Goal: Task Accomplishment & Management: Manage account settings

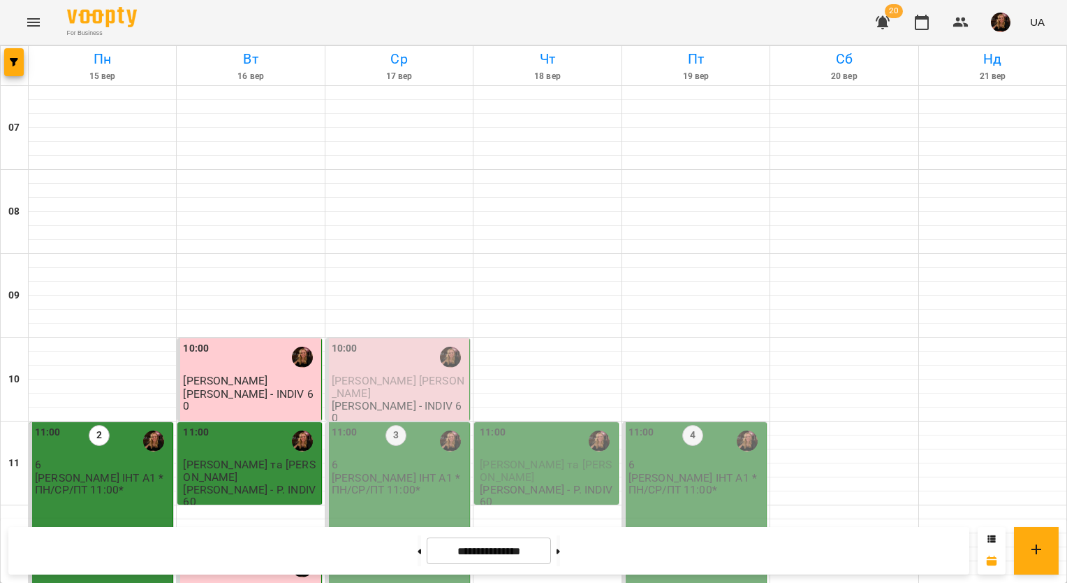
scroll to position [279, 0]
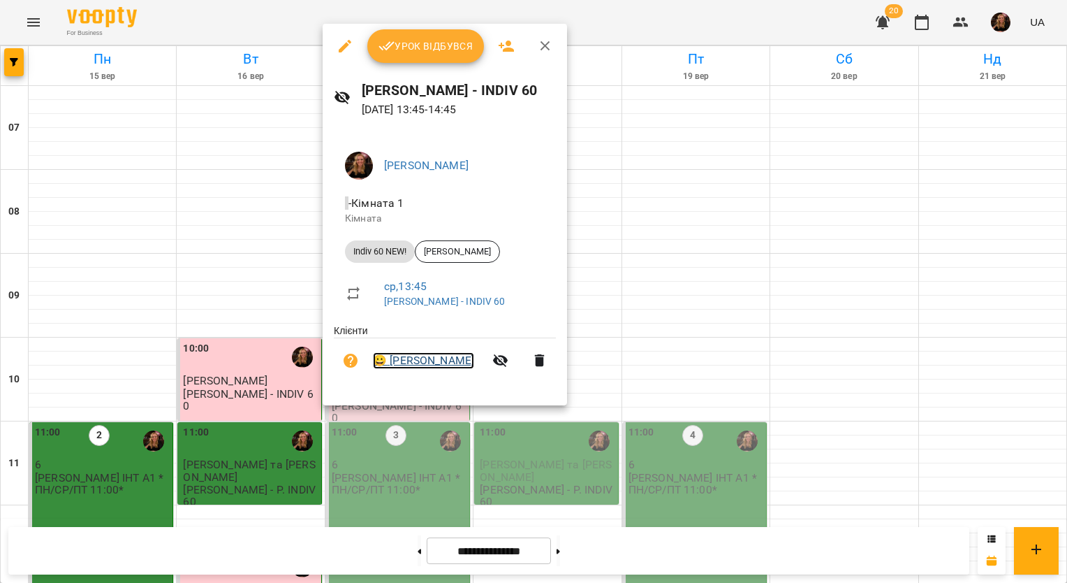
click at [441, 360] on link "😀 [PERSON_NAME]" at bounding box center [423, 360] width 101 height 17
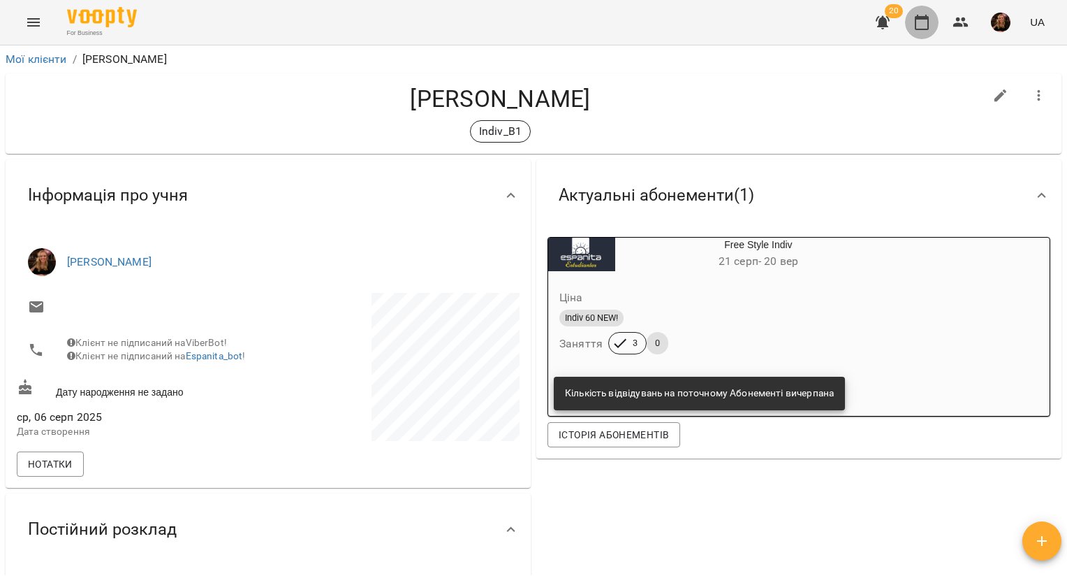
click at [917, 24] on icon "button" at bounding box center [922, 22] width 17 height 17
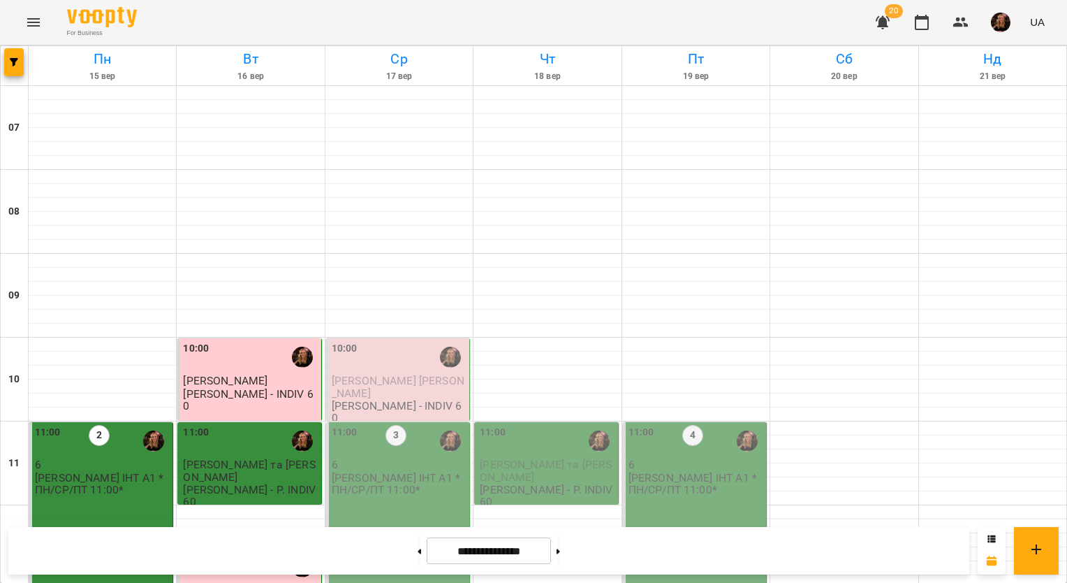
click at [382, 368] on div "10:00" at bounding box center [399, 357] width 135 height 32
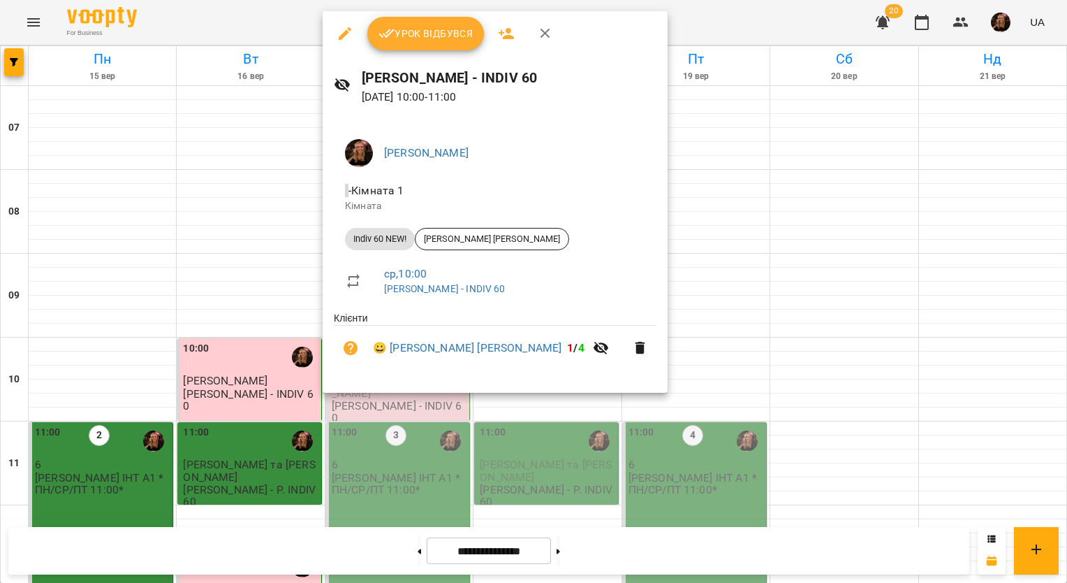
click at [718, 29] on div at bounding box center [533, 291] width 1067 height 583
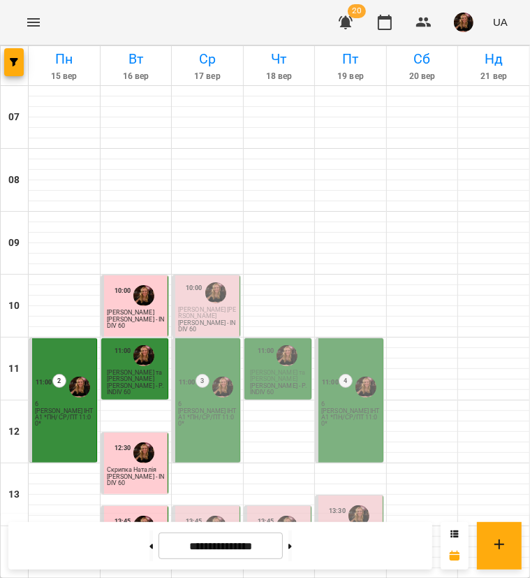
scroll to position [156, 0]
click at [190, 539] on span "[PERSON_NAME]" at bounding box center [202, 542] width 48 height 7
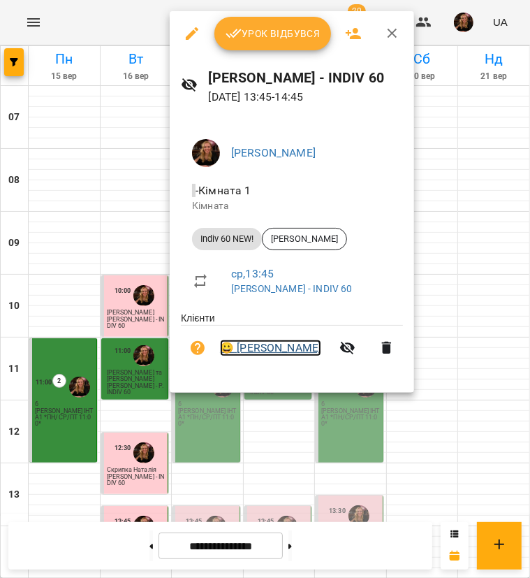
click at [285, 349] on link "😀 [PERSON_NAME]" at bounding box center [270, 348] width 101 height 17
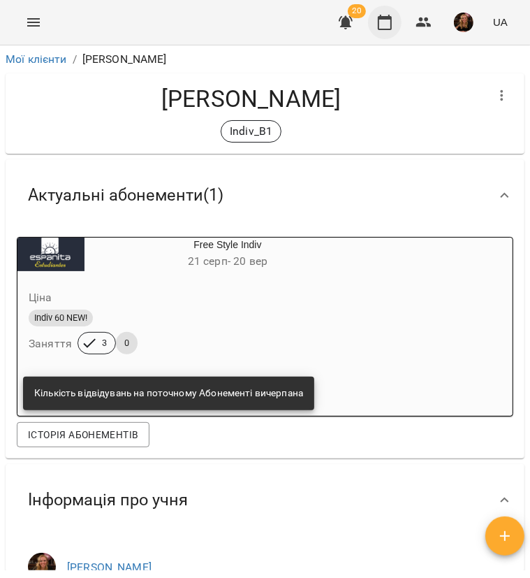
click at [390, 33] on button "button" at bounding box center [385, 23] width 34 height 34
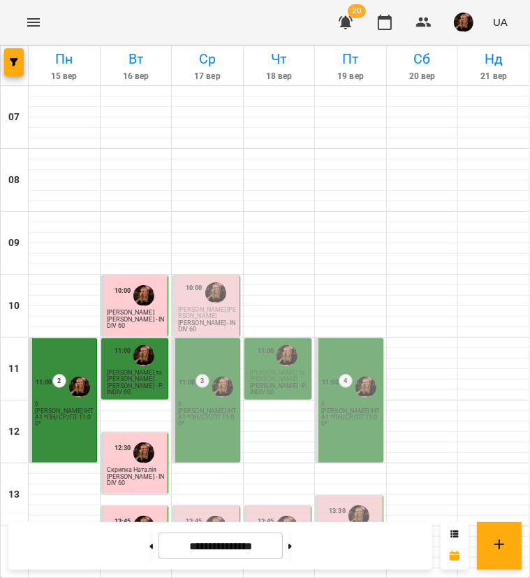
click at [209, 415] on p "[PERSON_NAME] ІНТ А1 *ПН/СР/ПТ 11:00*" at bounding box center [207, 417] width 59 height 19
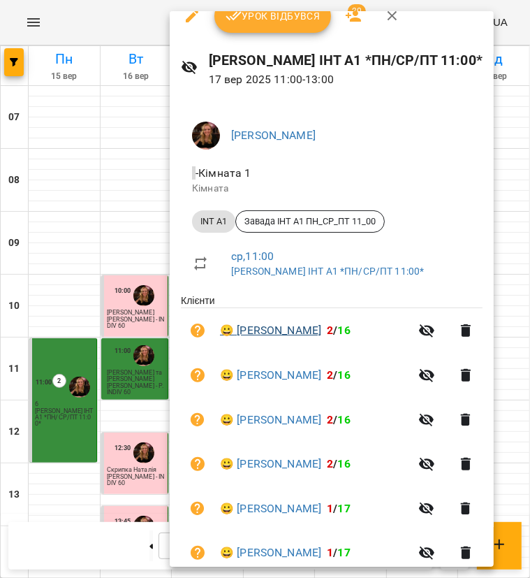
scroll to position [50, 0]
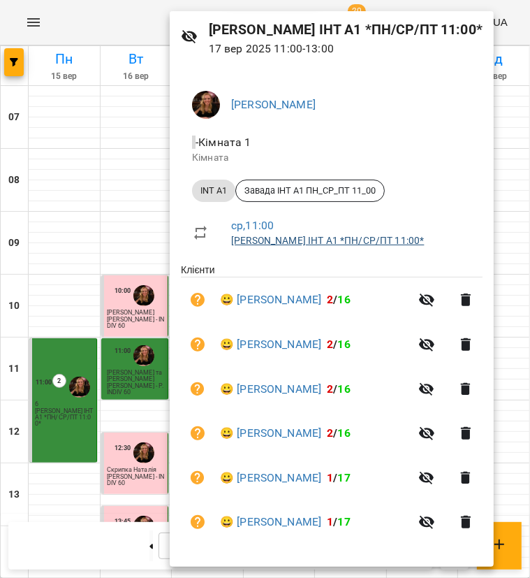
click at [324, 238] on link "[PERSON_NAME] ІНТ А1 *ПН/СР/ПТ 11:00*" at bounding box center [327, 240] width 193 height 11
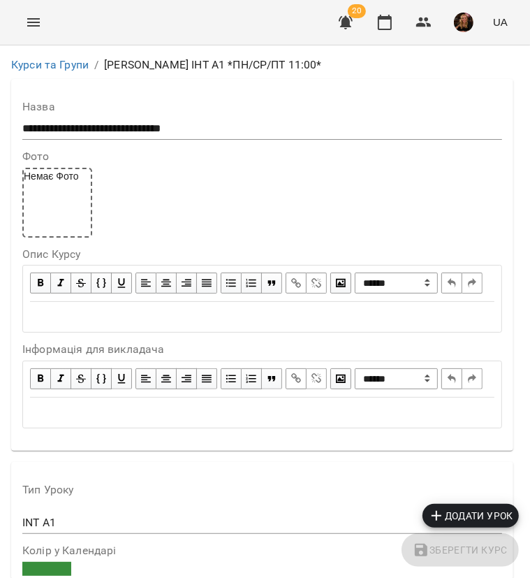
scroll to position [1327, 0]
click at [388, 24] on icon "button" at bounding box center [385, 22] width 17 height 17
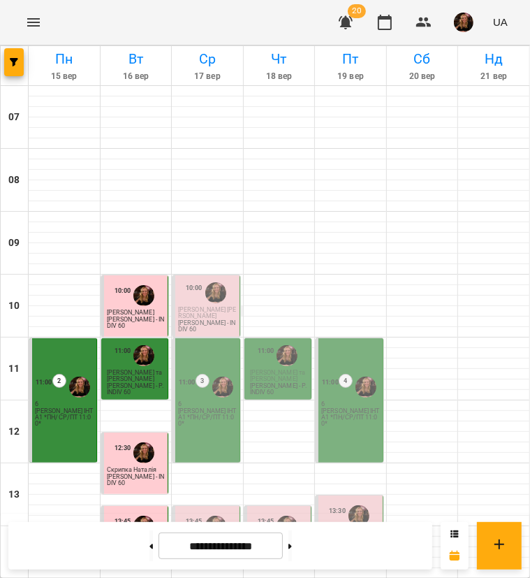
scroll to position [210, 0]
click at [464, 19] on img "button" at bounding box center [464, 23] width 20 height 20
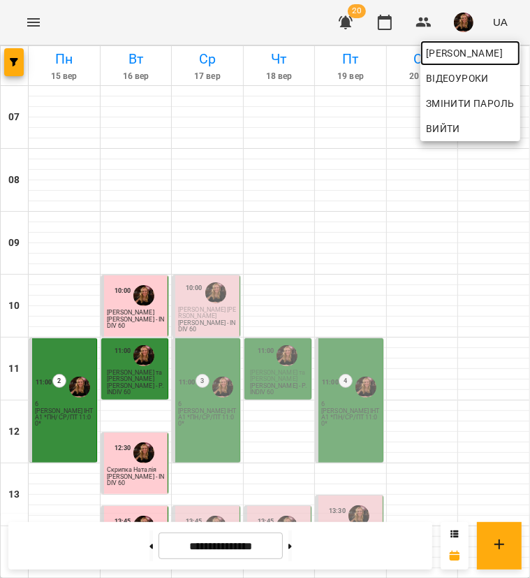
click at [455, 58] on span "[PERSON_NAME]" at bounding box center [470, 53] width 89 height 17
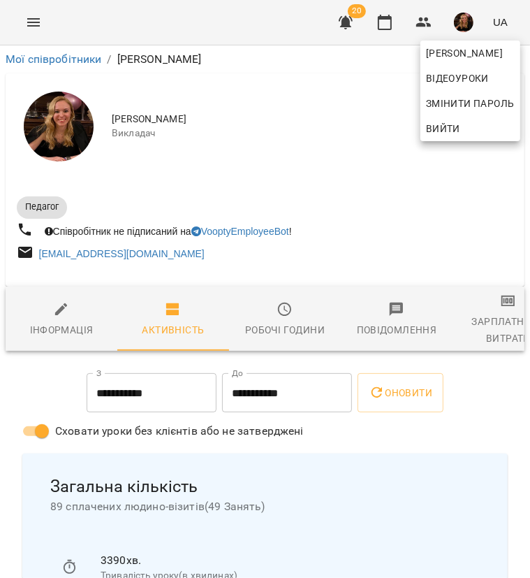
click at [524, 310] on div at bounding box center [265, 289] width 530 height 578
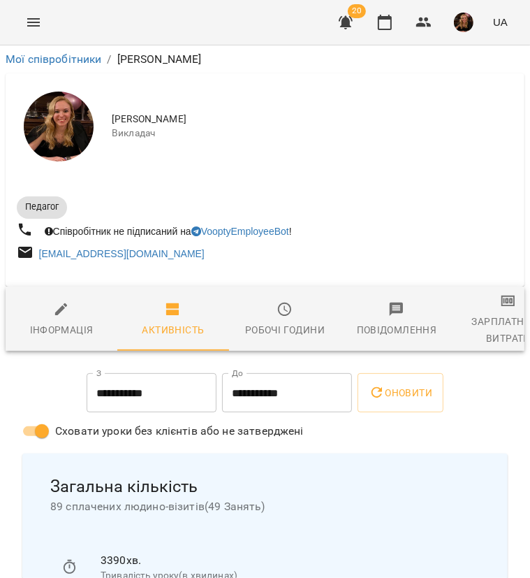
click at [495, 313] on span "Зарплатня та Витрати" at bounding box center [508, 320] width 95 height 54
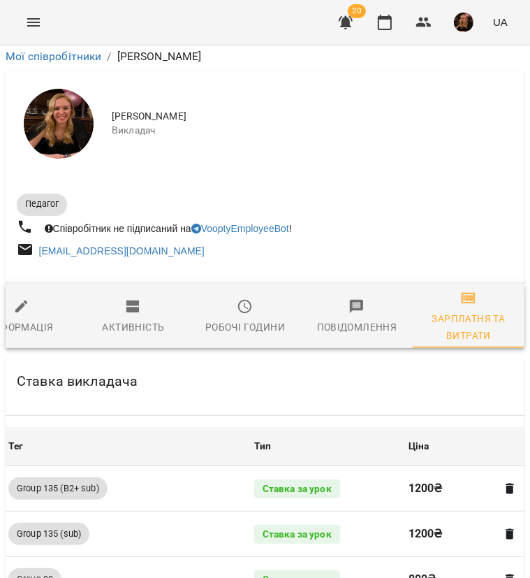
scroll to position [1188, 0]
click at [381, 16] on icon "button" at bounding box center [385, 22] width 14 height 15
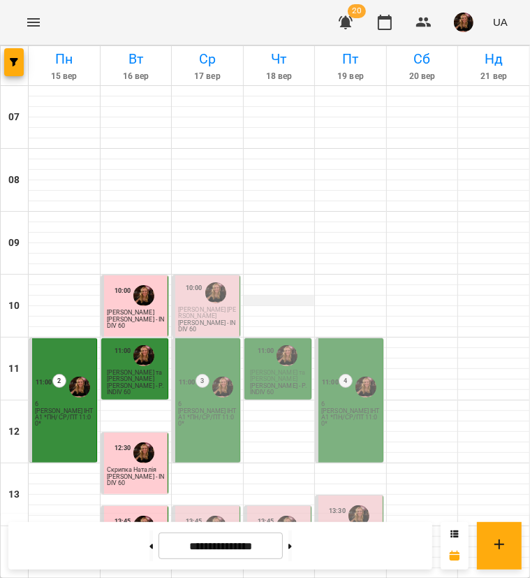
scroll to position [279, 0]
click at [200, 547] on p "[PERSON_NAME] - INDIV 60" at bounding box center [207, 553] width 59 height 13
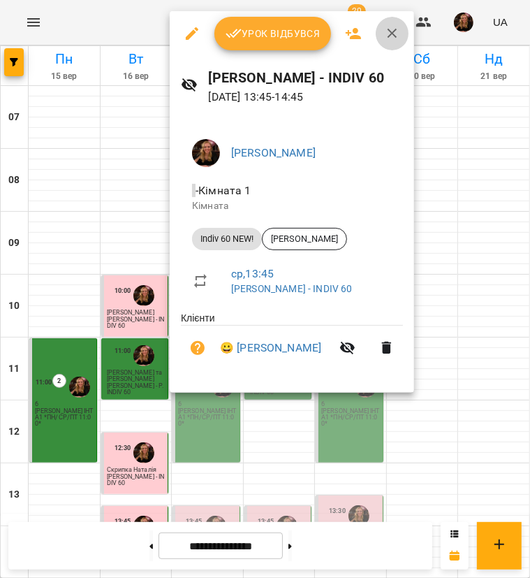
click at [388, 33] on icon "button" at bounding box center [392, 33] width 17 height 17
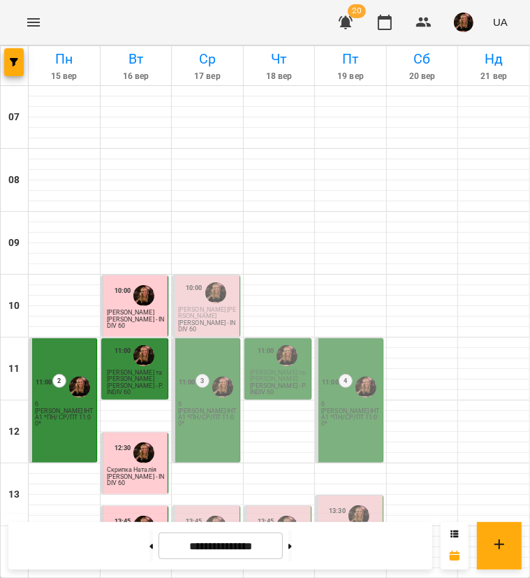
scroll to position [157, 0]
click at [224, 531] on p "INDIV 45 --[GEOGRAPHIC_DATA][PERSON_NAME]" at bounding box center [224, 553] width 24 height 44
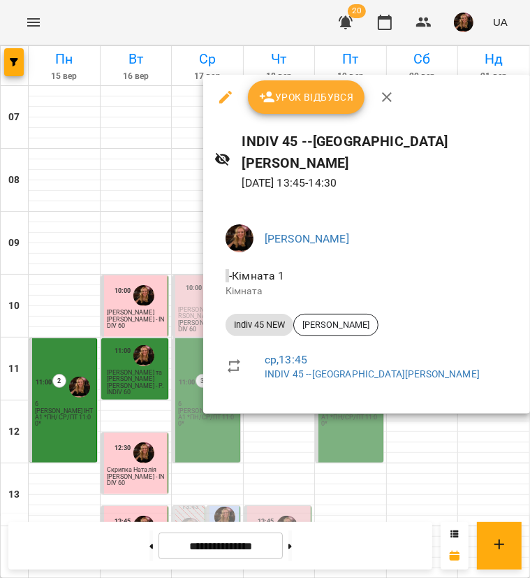
click at [179, 407] on div at bounding box center [265, 289] width 530 height 578
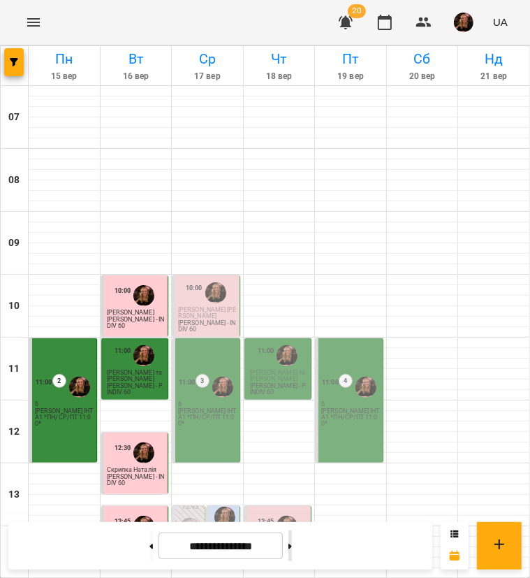
click at [292, 550] on button at bounding box center [290, 545] width 3 height 31
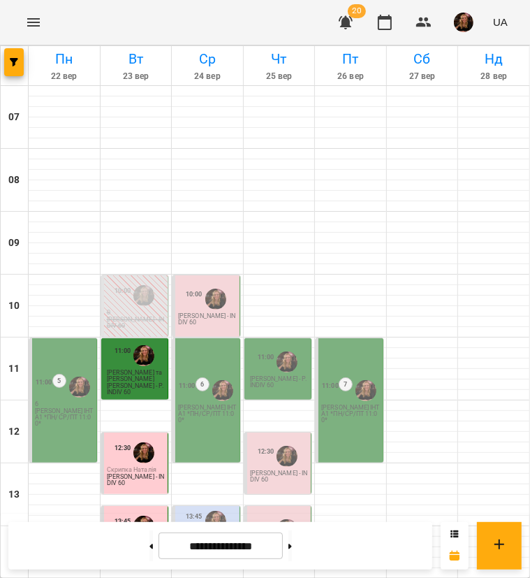
click at [121, 369] on span "[PERSON_NAME] та [PERSON_NAME]" at bounding box center [134, 375] width 55 height 13
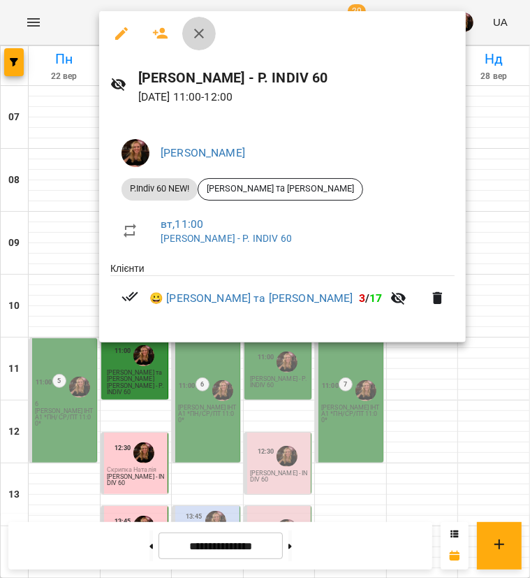
click at [202, 33] on icon "button" at bounding box center [199, 33] width 17 height 17
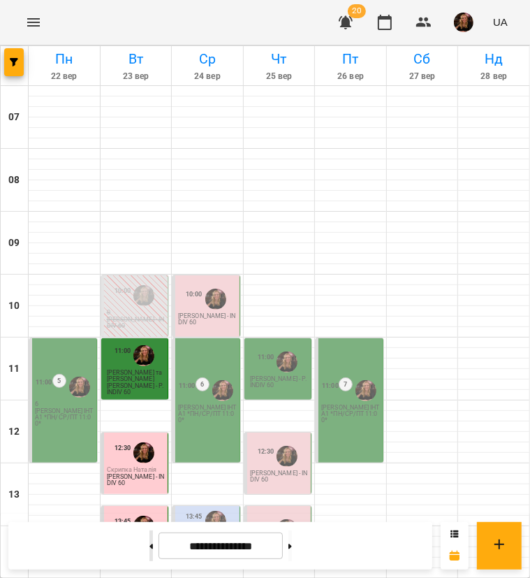
click at [149, 544] on button at bounding box center [150, 545] width 3 height 31
type input "**********"
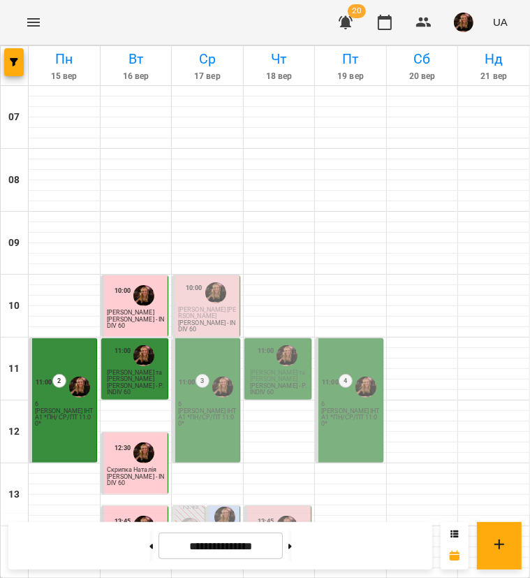
click at [454, 22] on button "button" at bounding box center [464, 22] width 36 height 36
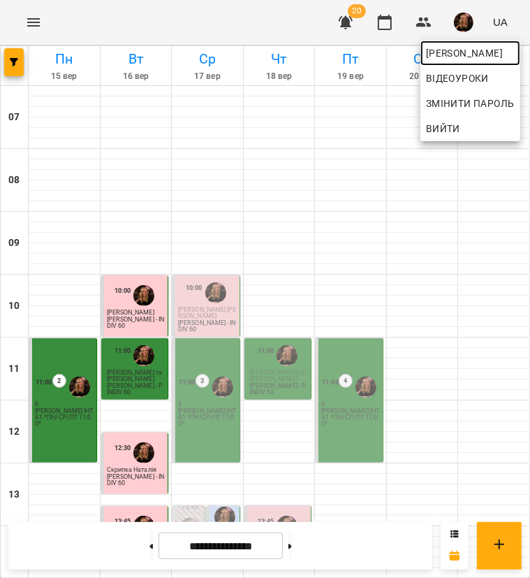
click at [439, 48] on span "[PERSON_NAME]" at bounding box center [470, 53] width 89 height 17
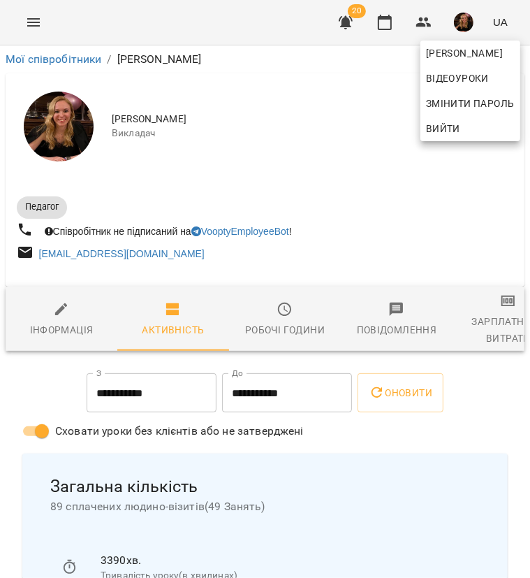
click at [483, 315] on div at bounding box center [265, 289] width 530 height 578
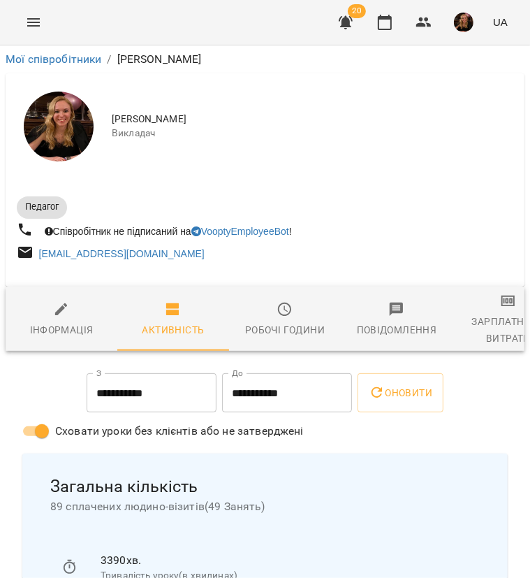
click at [483, 315] on div "Зарплатня та Витрати" at bounding box center [508, 330] width 95 height 34
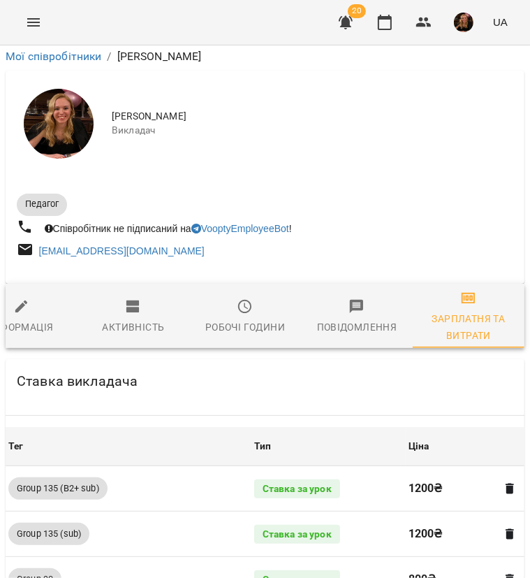
scroll to position [1436, 0]
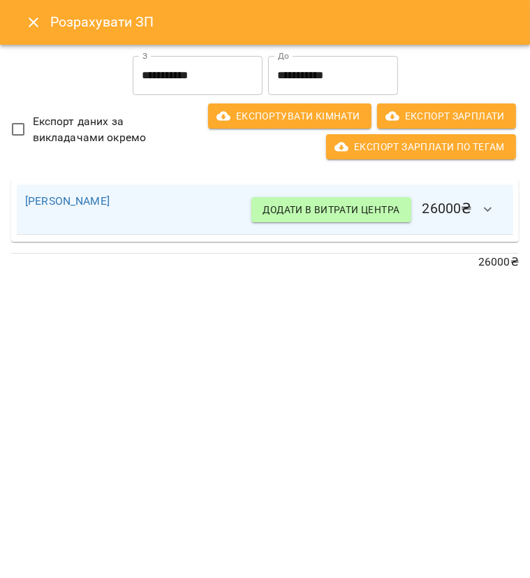
click at [198, 73] on input "**********" at bounding box center [198, 75] width 130 height 39
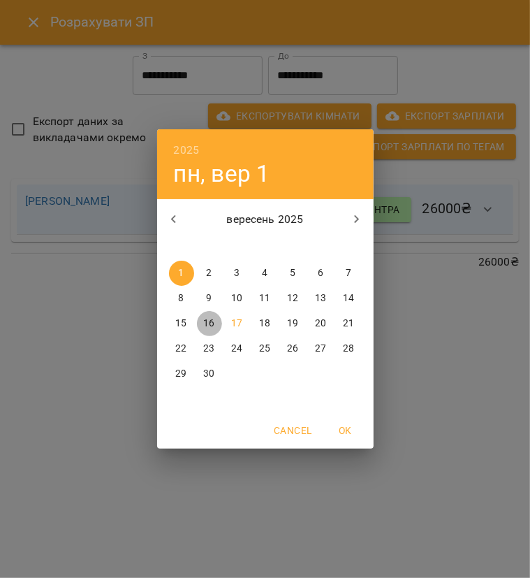
click at [206, 320] on p "16" at bounding box center [208, 323] width 11 height 14
type input "**********"
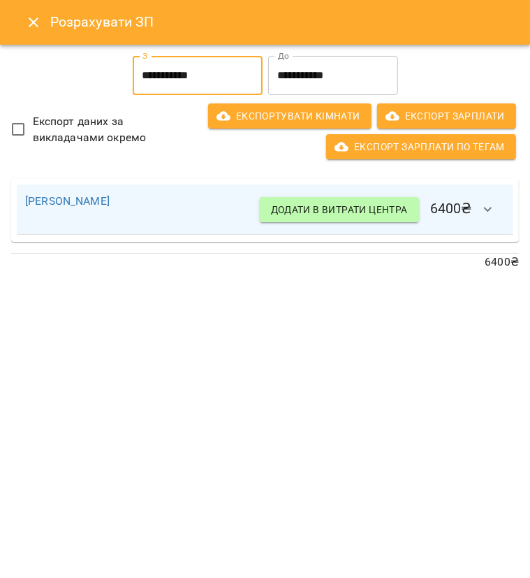
click at [479, 207] on button "button" at bounding box center [489, 210] width 34 height 34
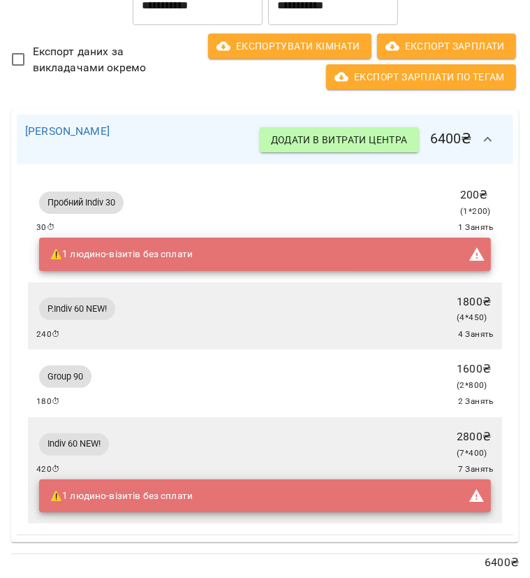
scroll to position [0, 0]
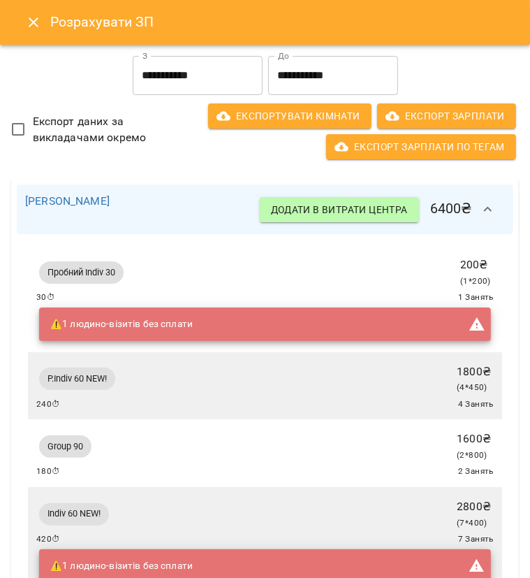
click at [32, 16] on icon "Close" at bounding box center [33, 22] width 17 height 17
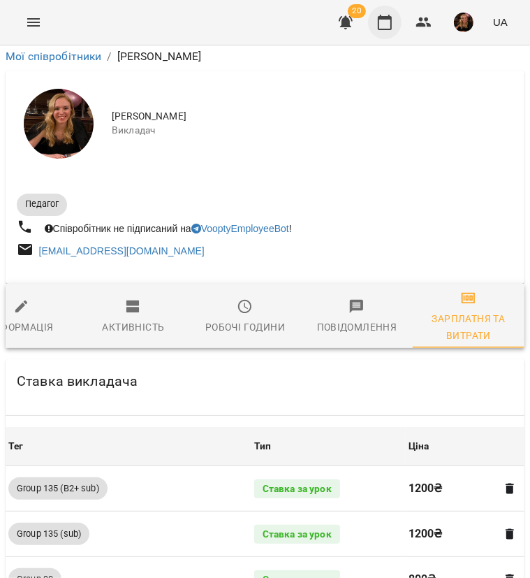
click at [386, 22] on icon "button" at bounding box center [385, 22] width 17 height 17
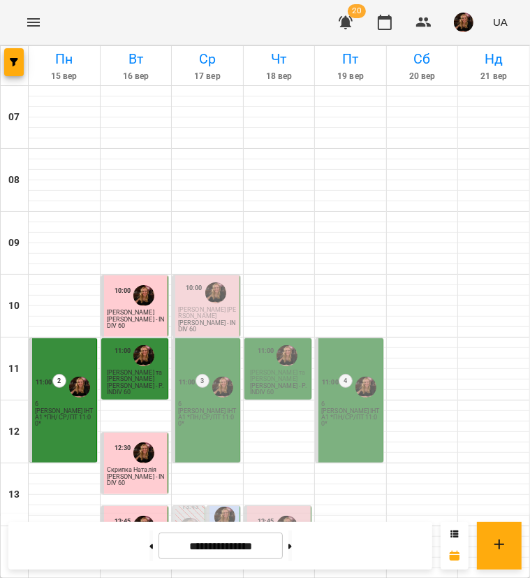
scroll to position [349, 0]
click at [292, 541] on button at bounding box center [290, 545] width 3 height 31
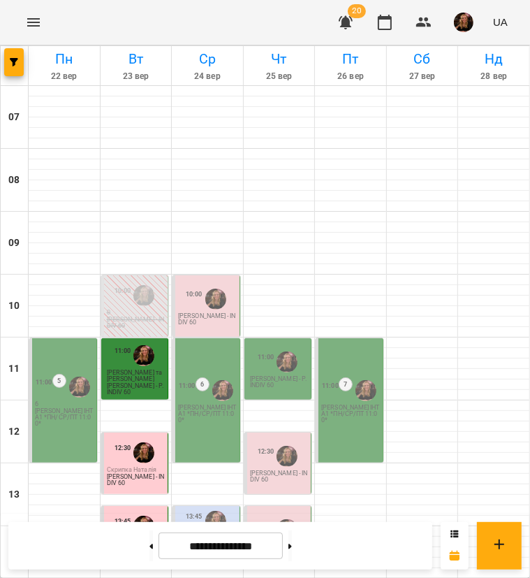
scroll to position [70, 0]
click at [107, 369] on span "[PERSON_NAME] та [PERSON_NAME]" at bounding box center [134, 375] width 55 height 13
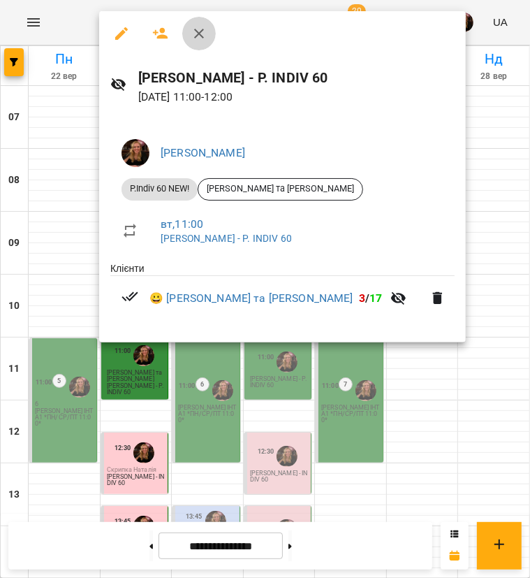
click at [200, 33] on icon "button" at bounding box center [199, 33] width 17 height 17
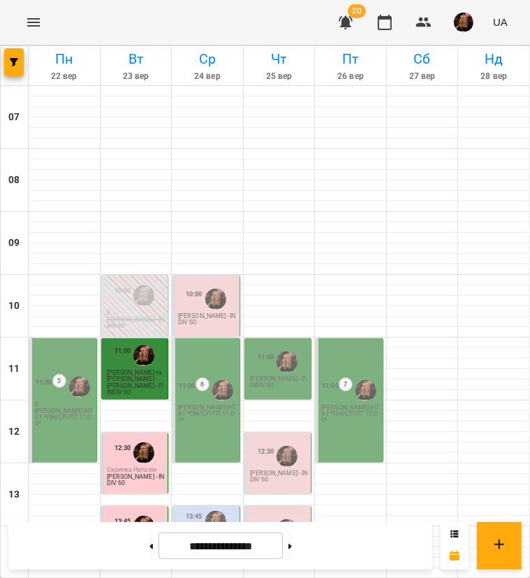
scroll to position [489, 0]
click at [149, 546] on button at bounding box center [150, 545] width 3 height 31
type input "**********"
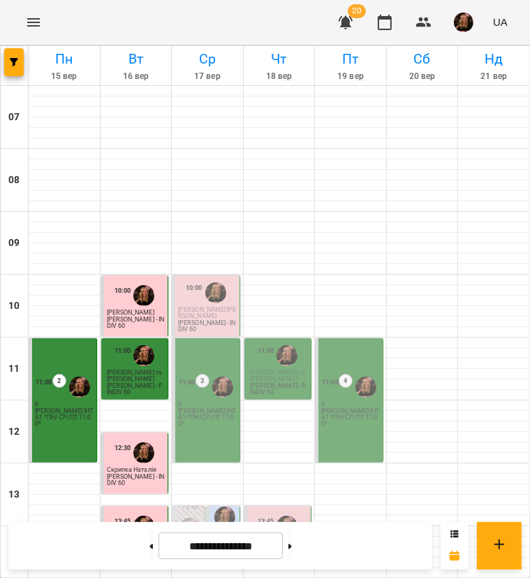
scroll to position [140, 0]
click at [200, 307] on p "[PERSON_NAME] [PERSON_NAME]" at bounding box center [207, 313] width 59 height 13
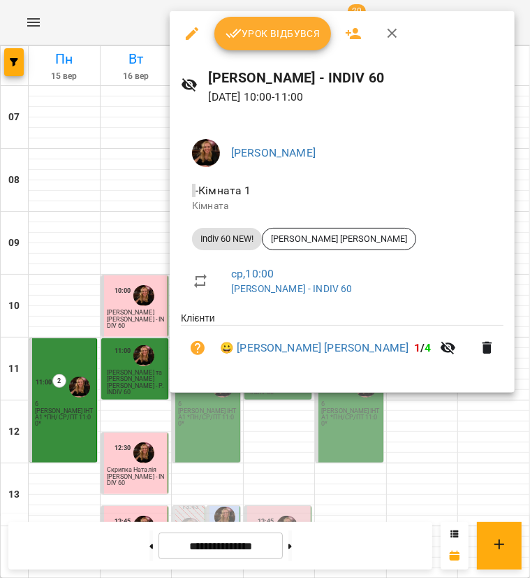
click at [284, 34] on span "Урок відбувся" at bounding box center [273, 33] width 95 height 17
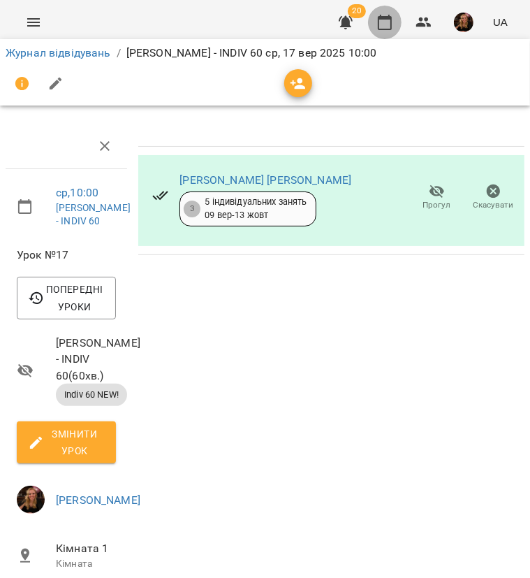
click at [383, 18] on icon "button" at bounding box center [385, 22] width 14 height 15
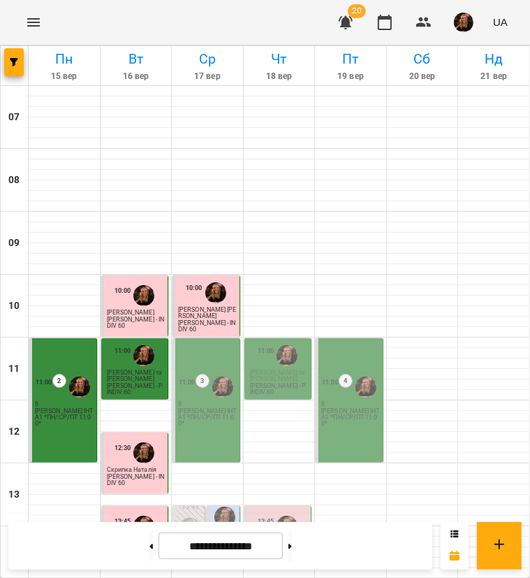
scroll to position [489, 0]
click at [466, 26] on img "button" at bounding box center [464, 23] width 20 height 20
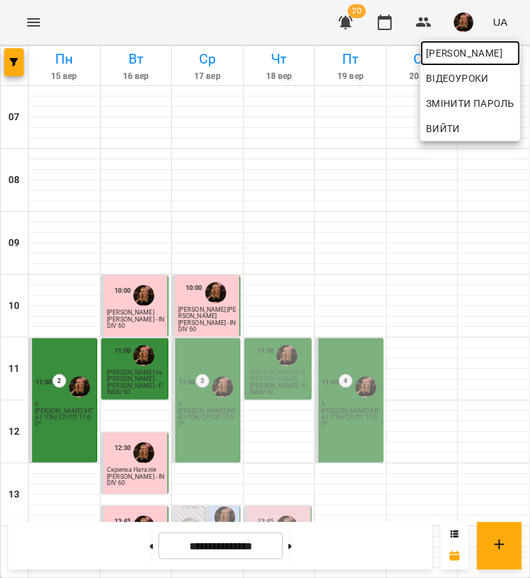
click at [458, 58] on span "[PERSON_NAME]" at bounding box center [470, 53] width 89 height 17
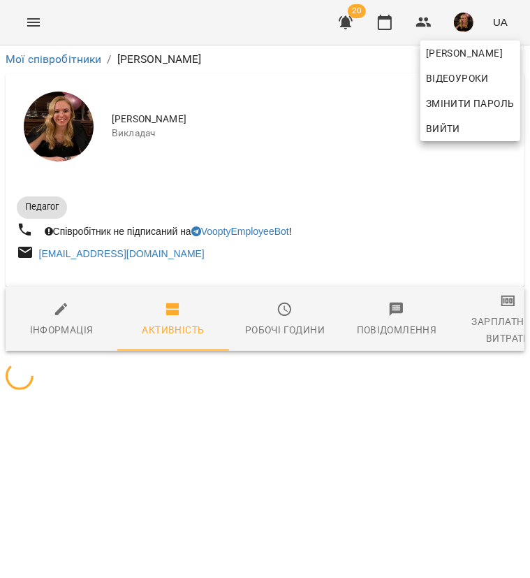
click at [486, 321] on div at bounding box center [265, 289] width 530 height 578
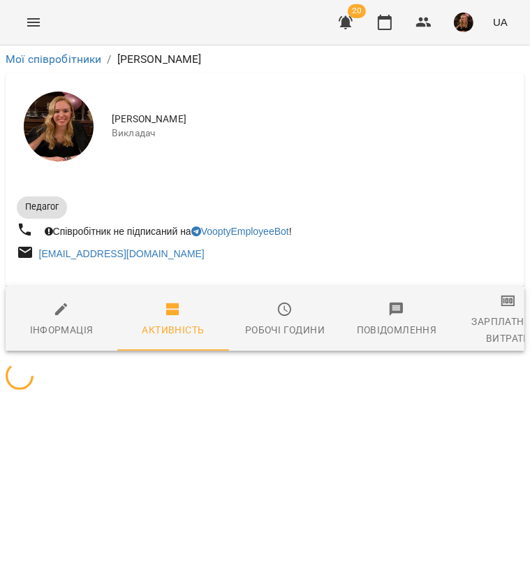
click at [486, 321] on div "[PERSON_NAME] Змінити пароль Вийти" at bounding box center [265, 289] width 530 height 578
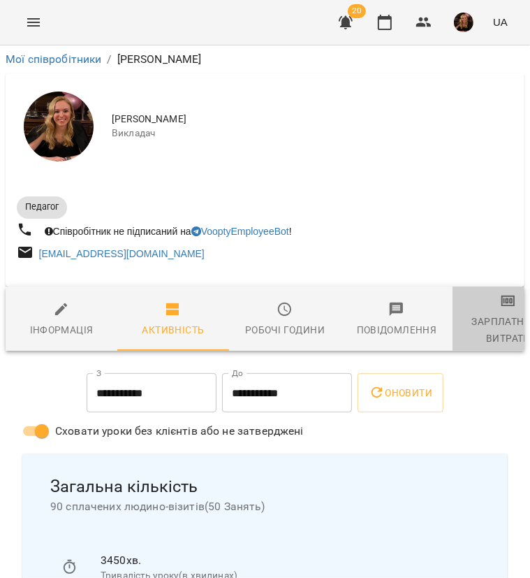
click at [486, 321] on div "Зарплатня та Витрати" at bounding box center [508, 330] width 95 height 34
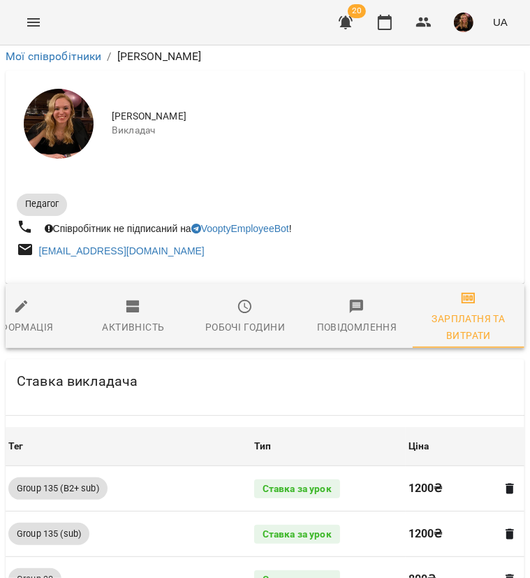
scroll to position [1397, 0]
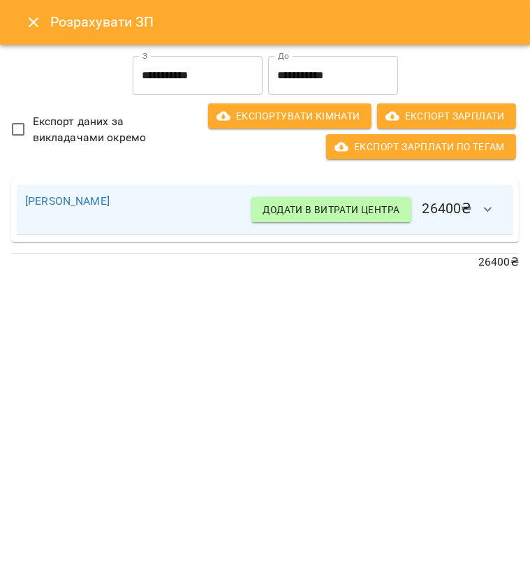
click at [218, 75] on input "**********" at bounding box center [198, 75] width 130 height 39
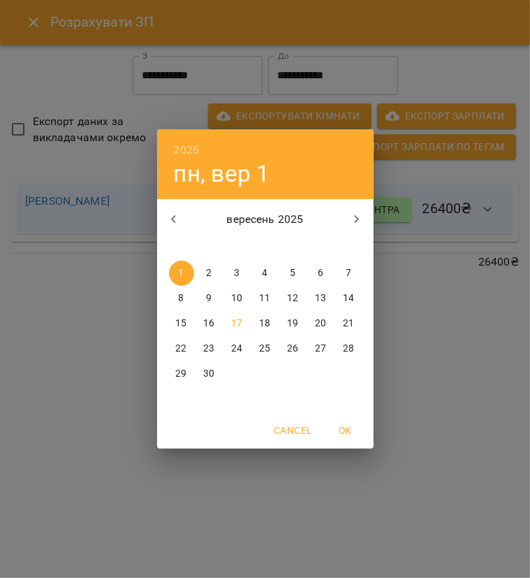
click at [212, 323] on p "16" at bounding box center [208, 323] width 11 height 14
type input "**********"
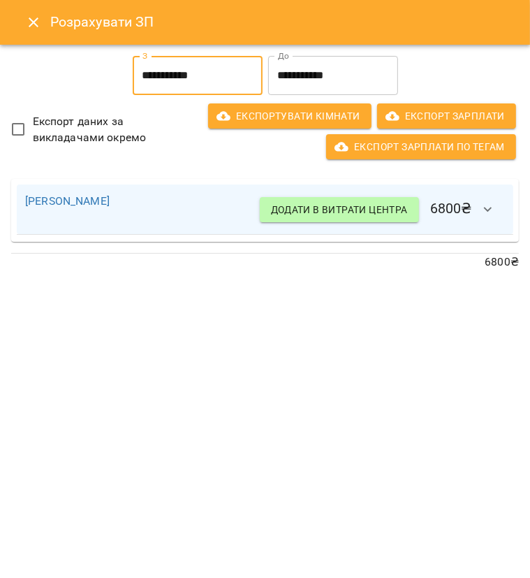
click at [329, 75] on input "**********" at bounding box center [333, 75] width 130 height 39
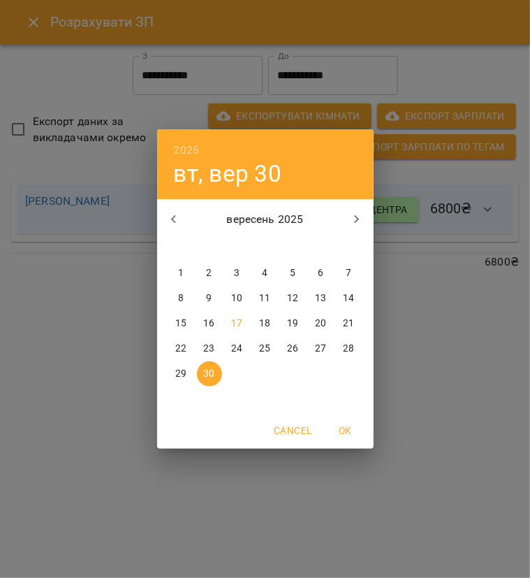
click at [235, 327] on p "17" at bounding box center [236, 323] width 11 height 14
type input "**********"
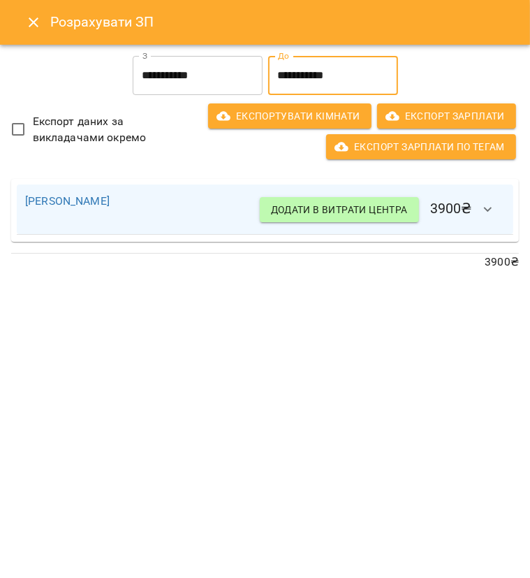
click at [489, 209] on icon "button" at bounding box center [488, 209] width 17 height 17
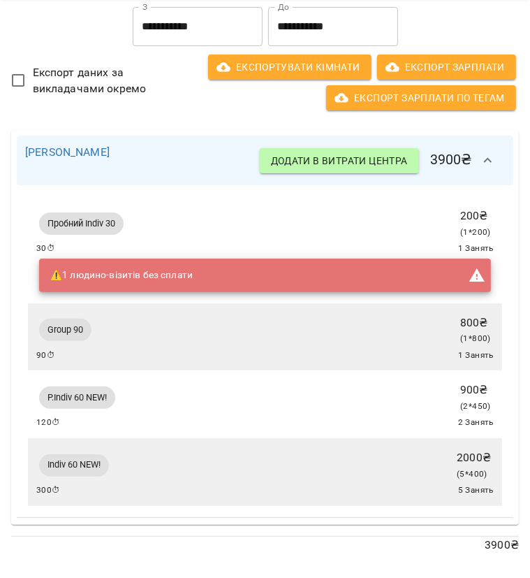
scroll to position [0, 0]
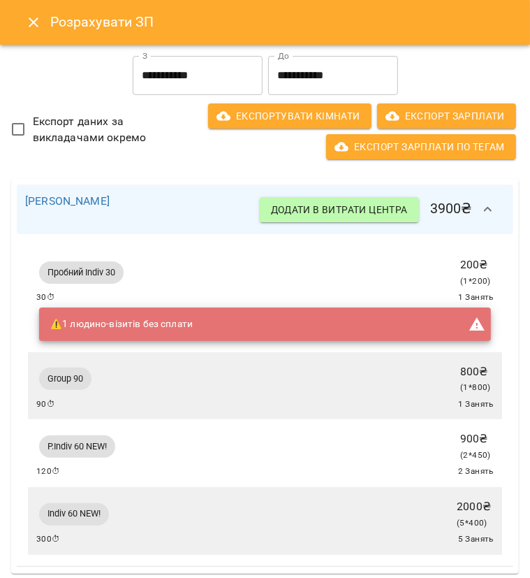
click at [36, 22] on icon "Close" at bounding box center [33, 22] width 17 height 17
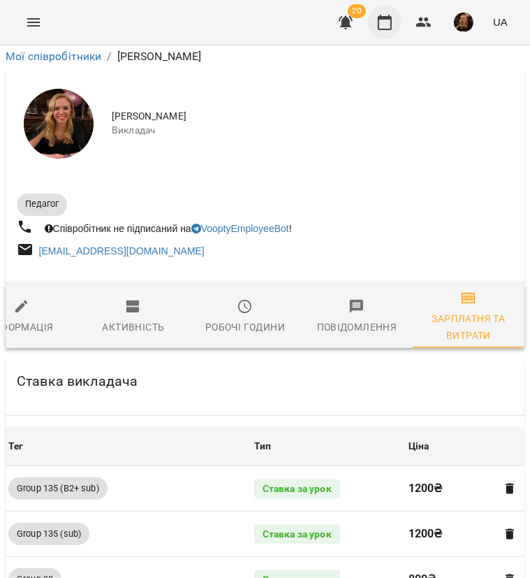
click at [382, 27] on icon "button" at bounding box center [385, 22] width 17 height 17
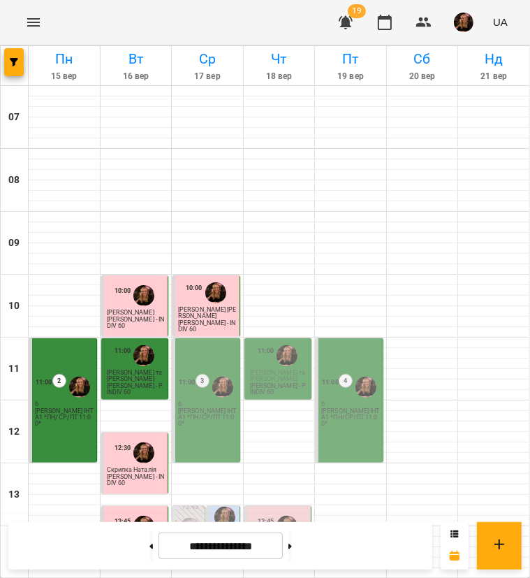
scroll to position [70, 0]
click at [292, 545] on button at bounding box center [290, 545] width 3 height 31
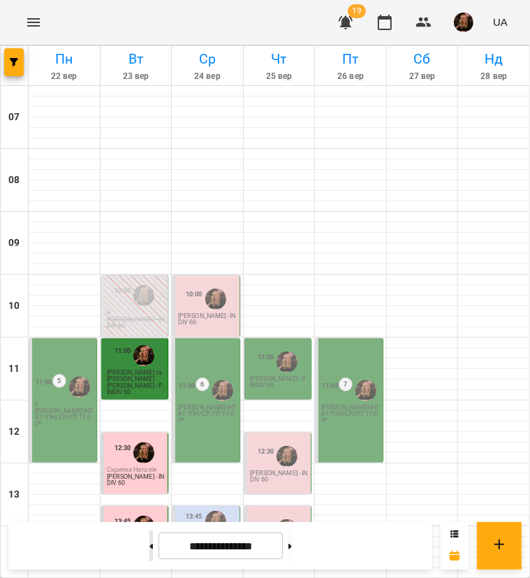
click at [149, 543] on button at bounding box center [150, 545] width 3 height 31
type input "**********"
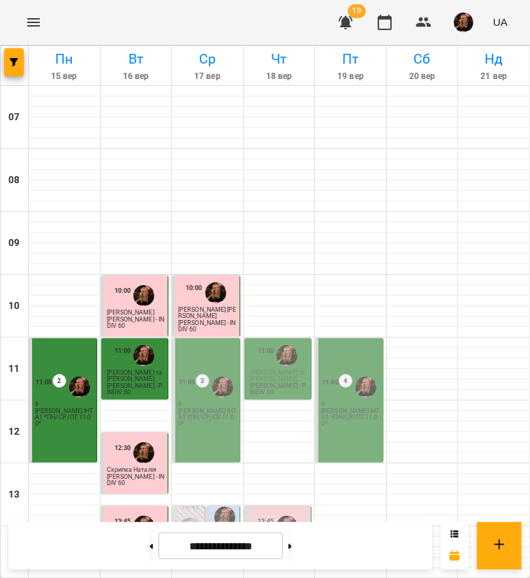
scroll to position [140, 0]
click at [468, 14] on img "button" at bounding box center [464, 23] width 20 height 20
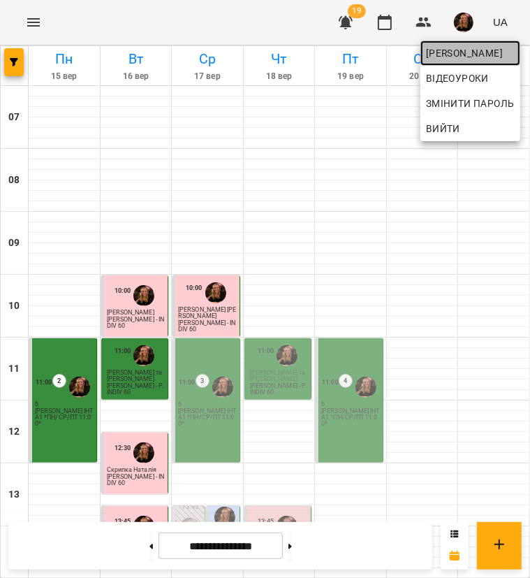
click at [458, 48] on span "[PERSON_NAME]" at bounding box center [470, 53] width 89 height 17
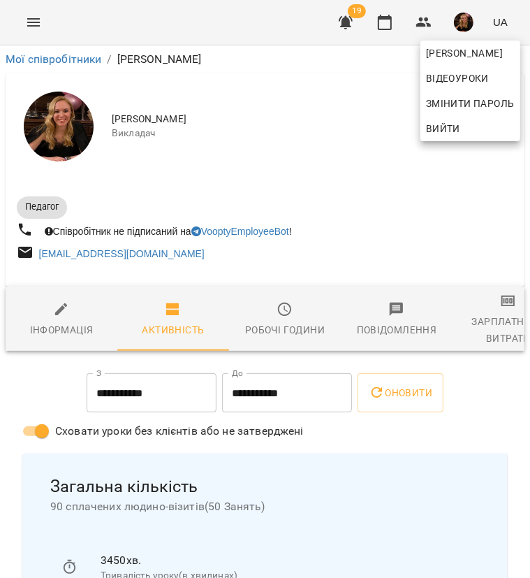
click at [499, 342] on div at bounding box center [265, 289] width 530 height 578
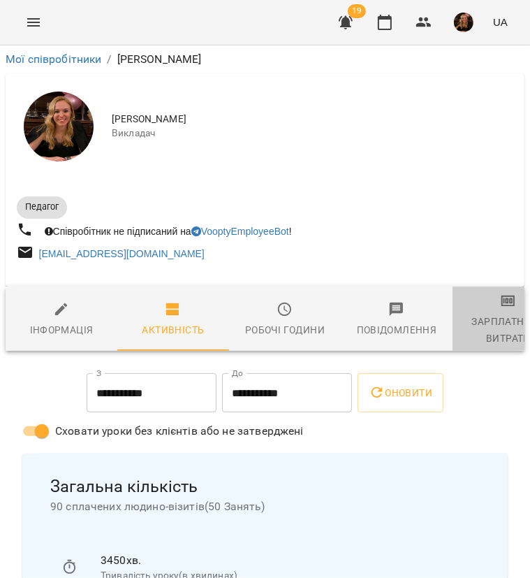
click at [497, 331] on div "Зарплатня та Витрати" at bounding box center [508, 330] width 95 height 34
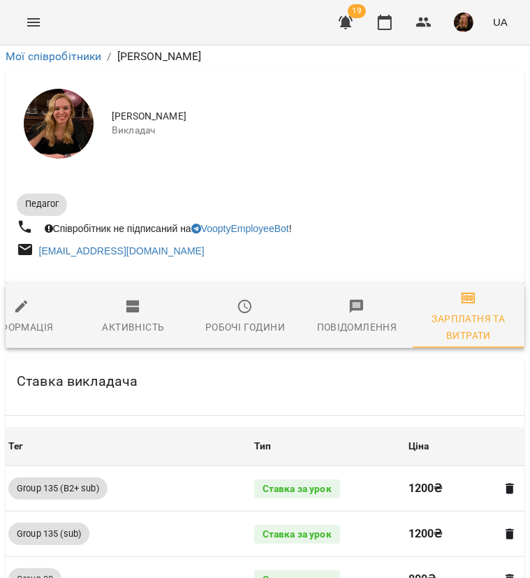
scroll to position [1436, 0]
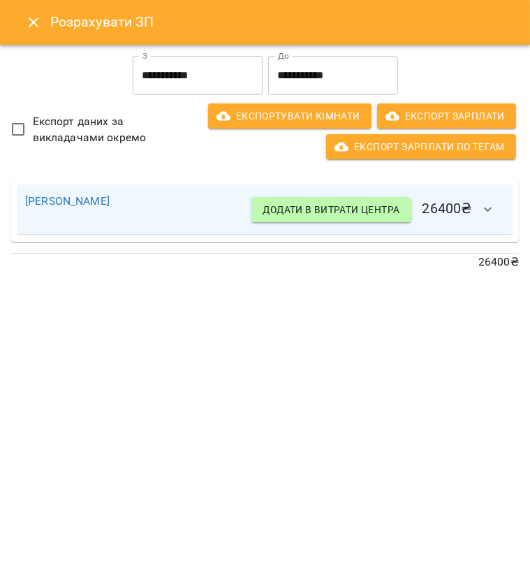
click at [203, 80] on input "**********" at bounding box center [198, 75] width 130 height 39
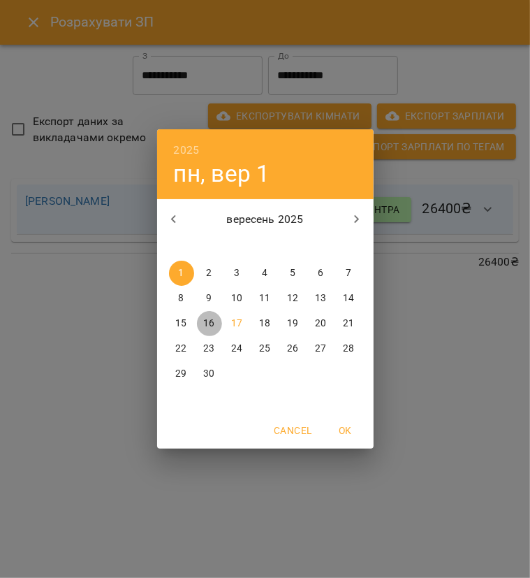
click at [214, 324] on p "16" at bounding box center [208, 323] width 11 height 14
type input "**********"
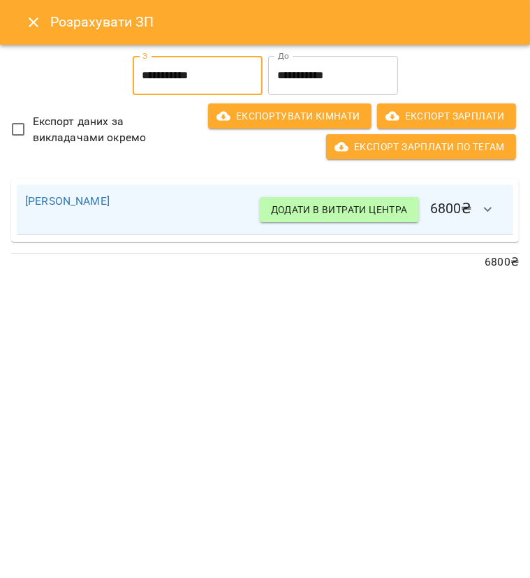
click at [385, 76] on input "**********" at bounding box center [333, 75] width 130 height 39
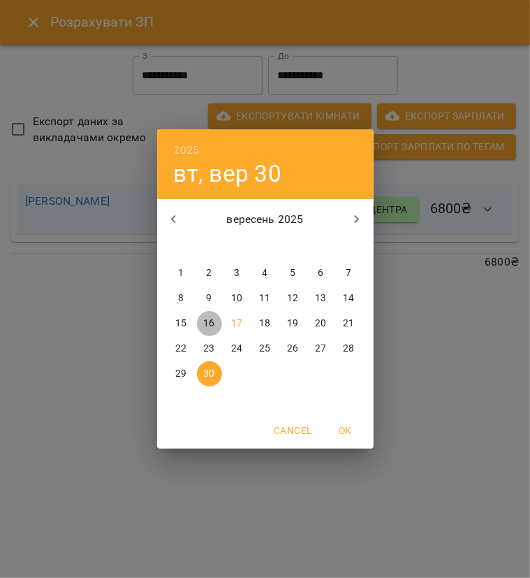
click at [211, 323] on p "16" at bounding box center [208, 323] width 11 height 14
type input "**********"
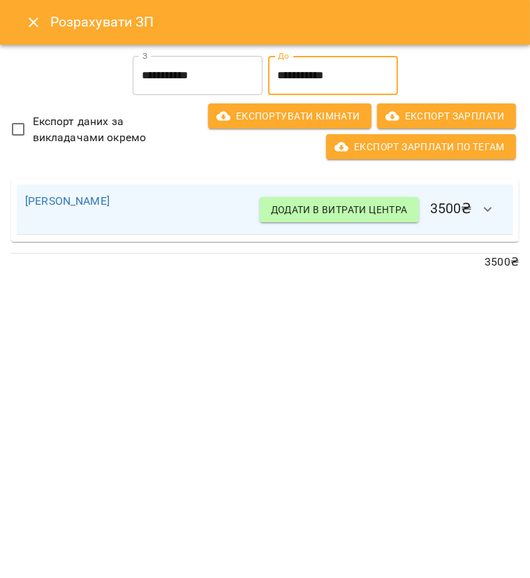
click at [483, 207] on icon "button" at bounding box center [488, 209] width 17 height 17
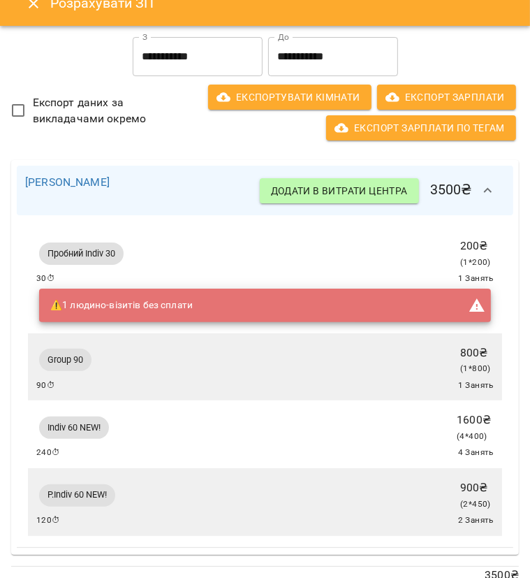
scroll to position [0, 0]
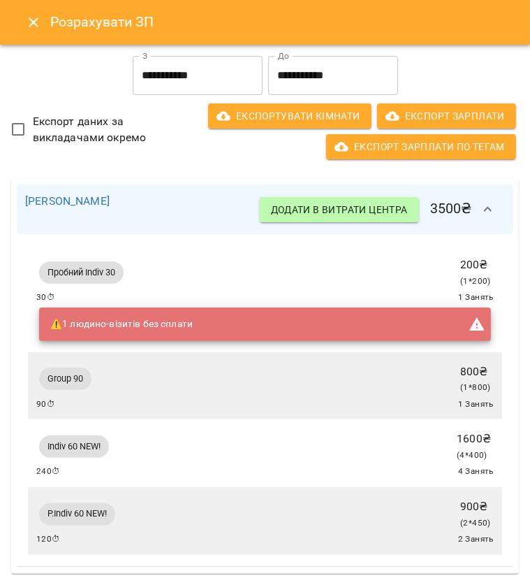
click at [27, 22] on icon "Close" at bounding box center [33, 22] width 17 height 17
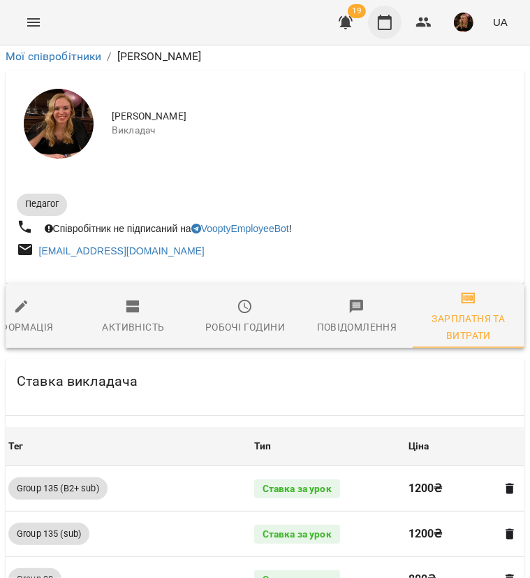
click at [385, 19] on icon "button" at bounding box center [385, 22] width 14 height 15
